Goal: Task Accomplishment & Management: Use online tool/utility

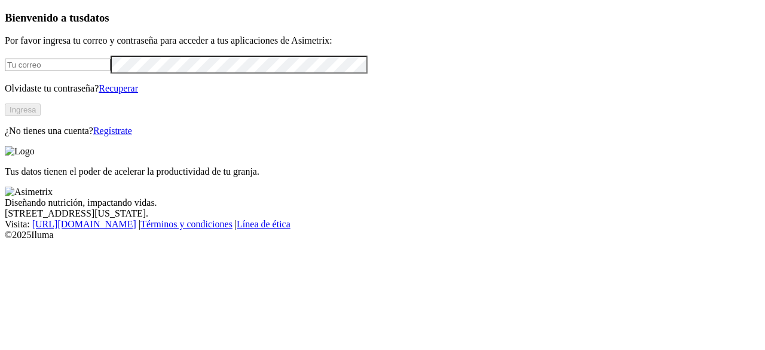
type input "[PERSON_NAME][EMAIL_ADDRESS][PERSON_NAME][DOMAIN_NAME]"
click at [41, 116] on button "Ingresa" at bounding box center [23, 109] width 36 height 13
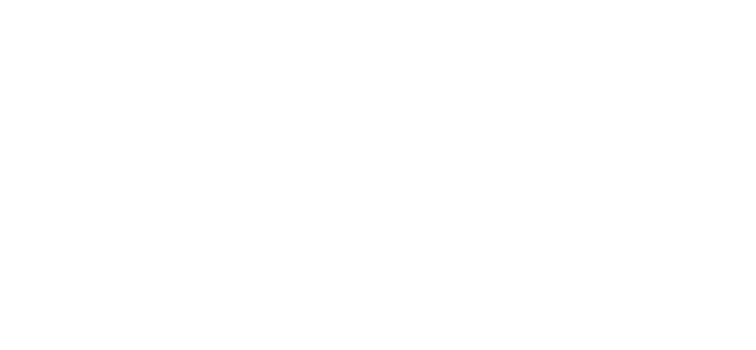
scroll to position [103, 0]
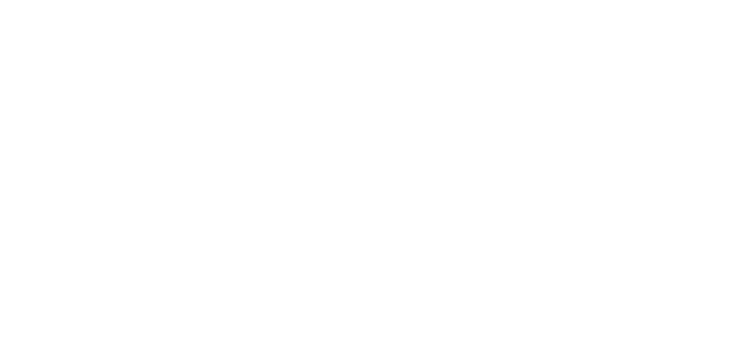
scroll to position [103, 0]
